Goal: Transaction & Acquisition: Purchase product/service

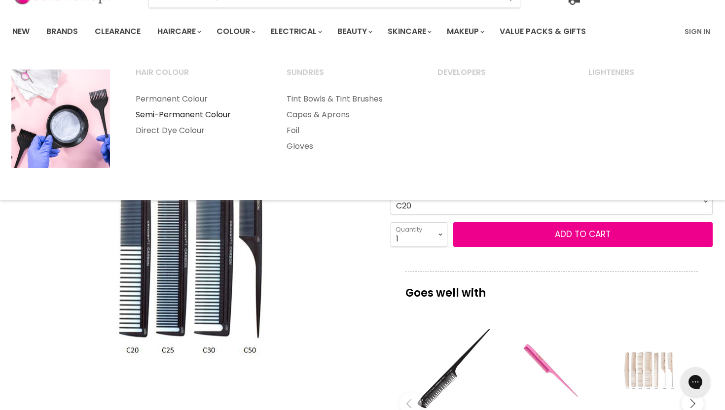
click at [167, 111] on link "Semi-Permanent Colour" at bounding box center [197, 115] width 149 height 16
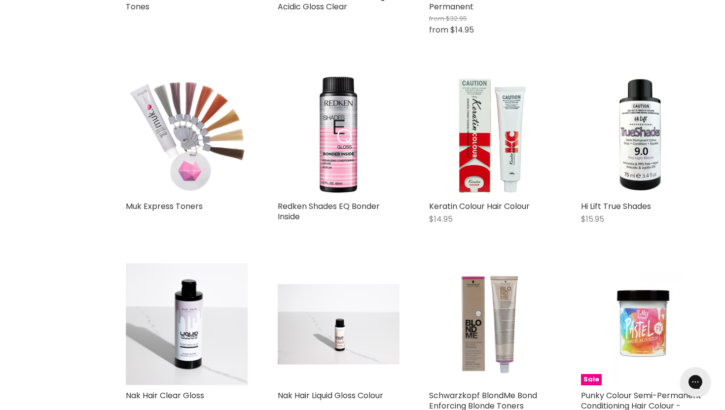
scroll to position [972, 0]
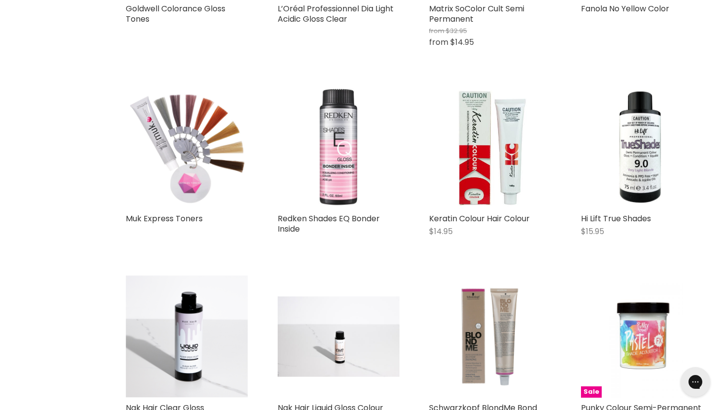
click at [333, 151] on img "Main content" at bounding box center [339, 147] width 122 height 122
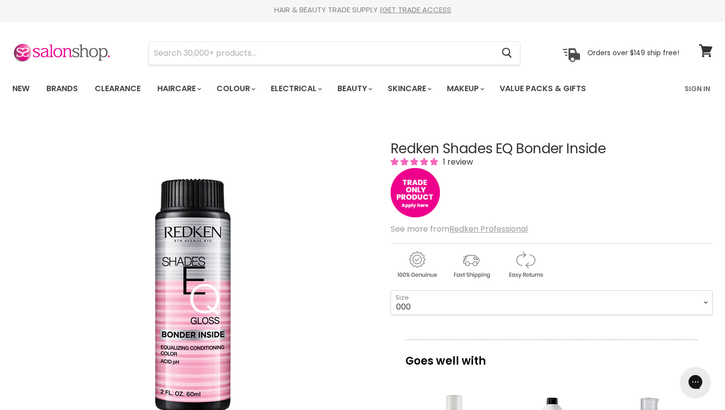
scroll to position [3, 0]
click at [69, 87] on link "Brands" at bounding box center [62, 88] width 46 height 21
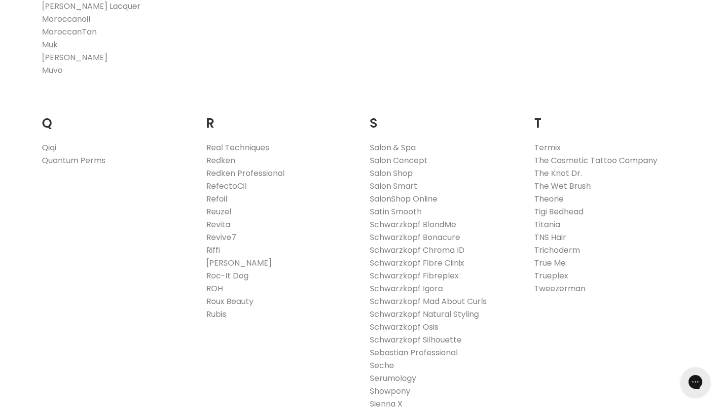
scroll to position [1427, 0]
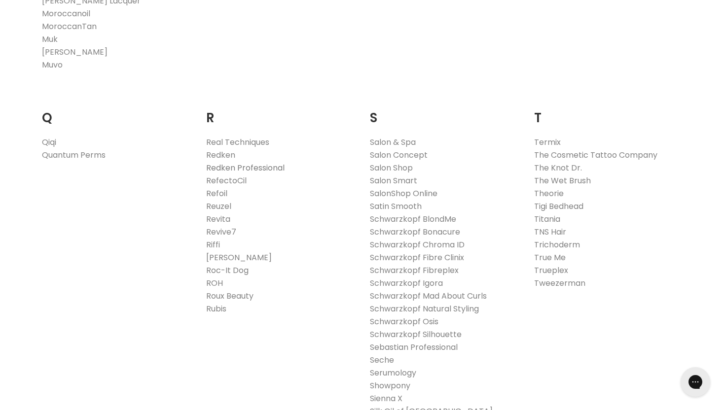
click at [225, 168] on link "Redken Professional" at bounding box center [245, 167] width 78 height 11
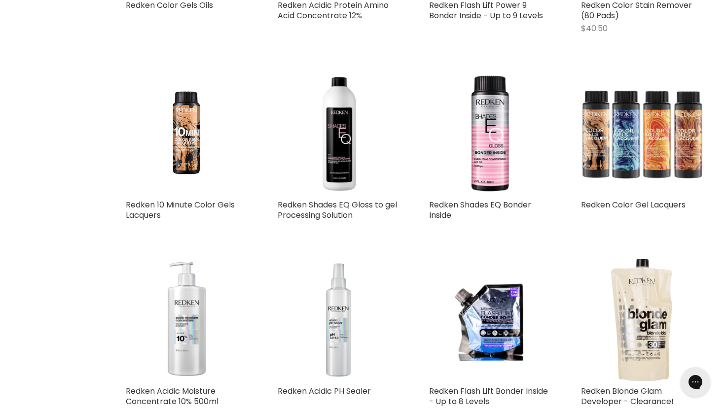
scroll to position [469, 0]
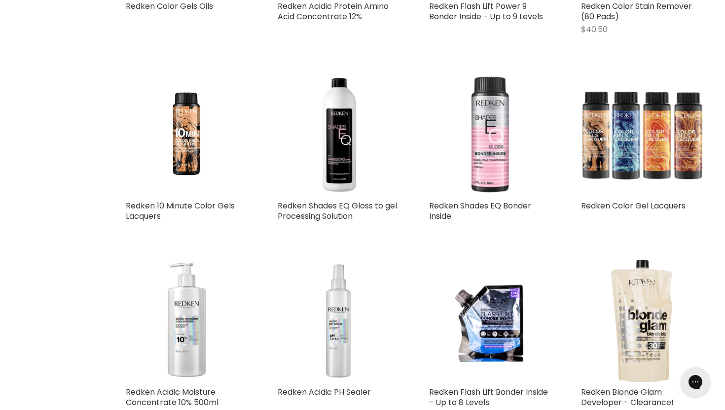
click at [491, 162] on img "Main content" at bounding box center [490, 135] width 122 height 122
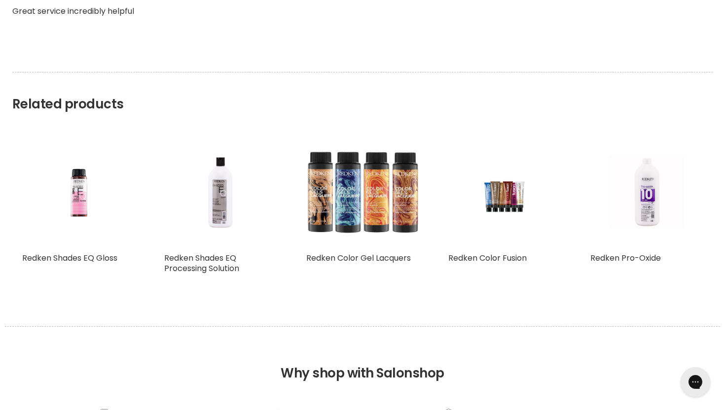
scroll to position [955, 0]
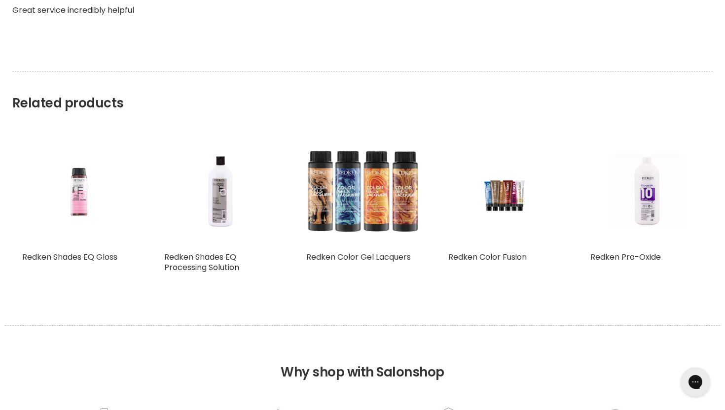
click at [82, 191] on img "Main content" at bounding box center [78, 191] width 75 height 112
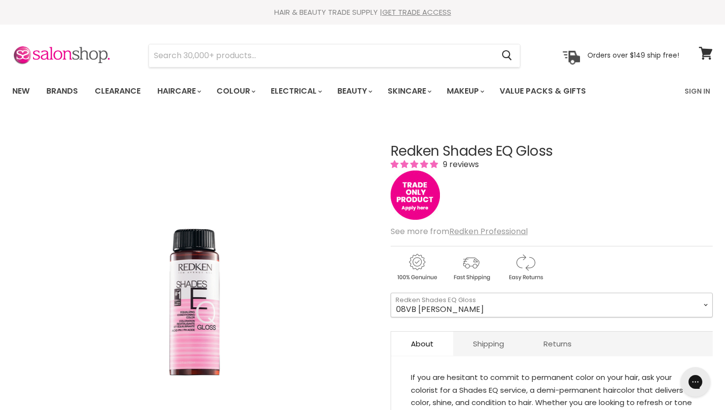
click at [703, 303] on select "08VB Violet Frost 05V Cosmic Violet 06VB Violet Lagoon 04NA Storm Cloud 06NA Gr…" at bounding box center [551, 305] width 322 height 25
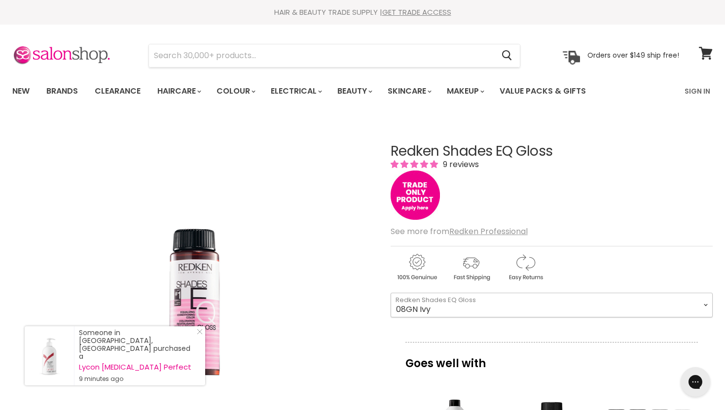
select select "08GN Ivy"
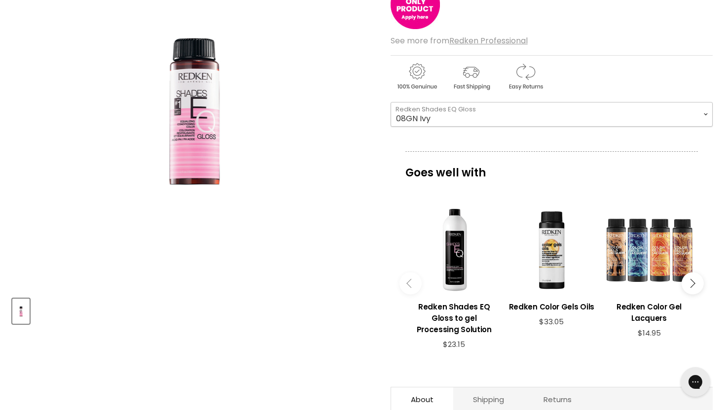
scroll to position [191, 0]
click at [407, 282] on icon "Main content" at bounding box center [410, 283] width 9 height 9
click at [407, 280] on button "Main content" at bounding box center [410, 283] width 22 height 22
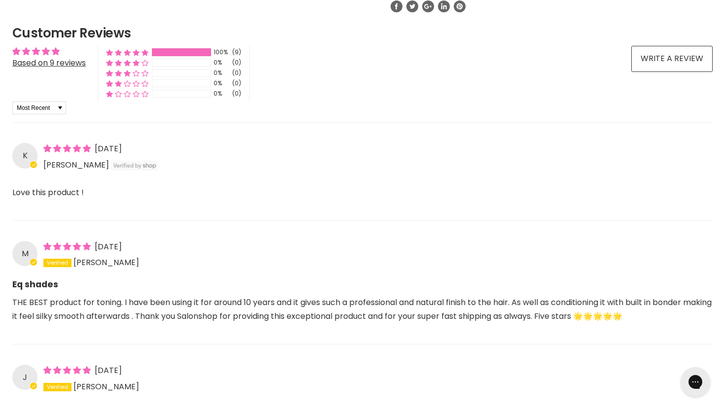
scroll to position [751, 0]
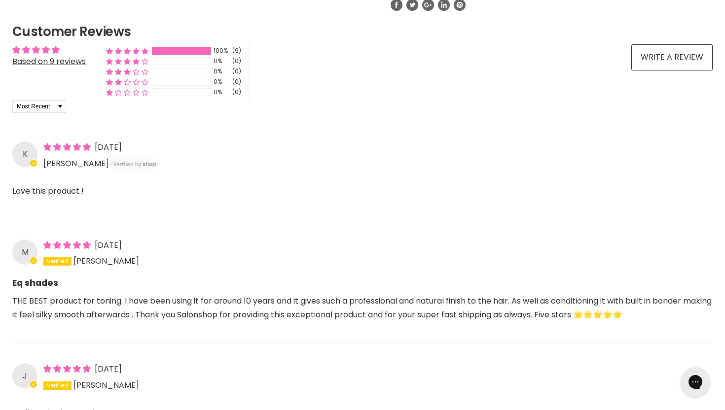
click at [128, 92] on div "100% (9) 0% (0) 0% (0) 0% (0) 0% (0) See all reviews" at bounding box center [174, 72] width 152 height 56
click at [58, 62] on link "Based on 9 reviews" at bounding box center [48, 61] width 73 height 11
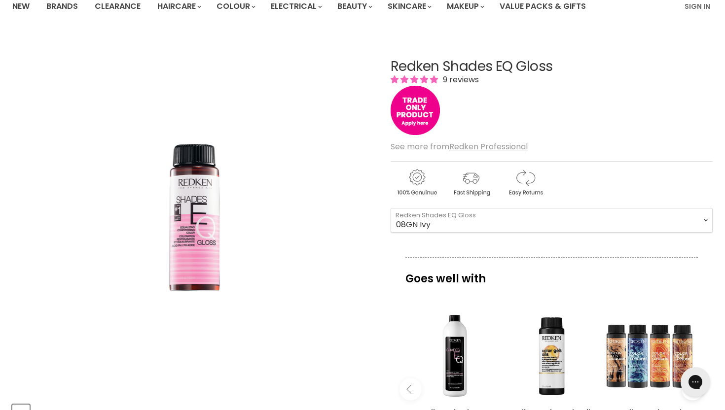
scroll to position [0, 0]
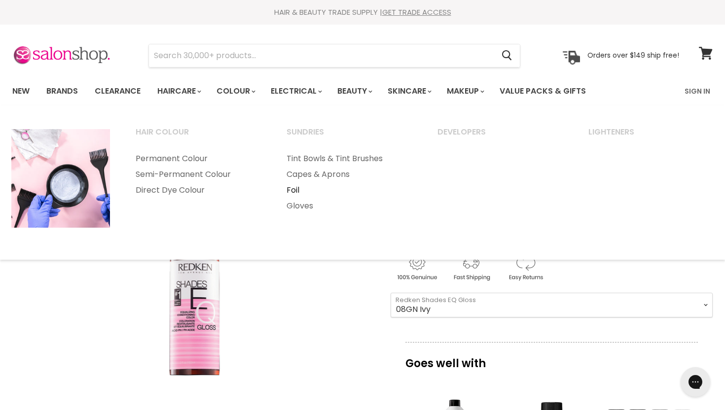
click at [295, 192] on link "Foil" at bounding box center [348, 190] width 149 height 16
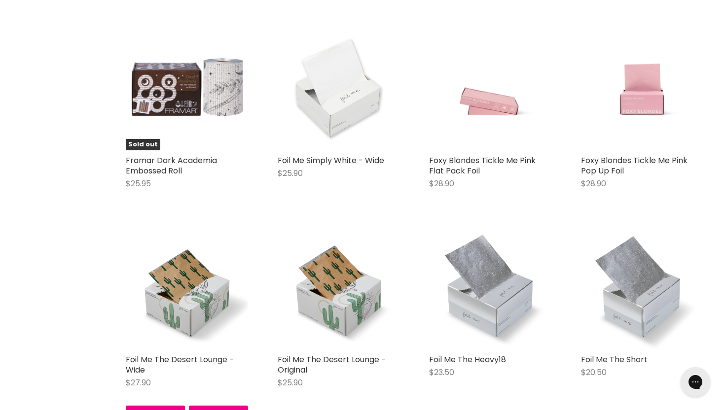
scroll to position [1855, 0]
